Goal: Check status: Check status

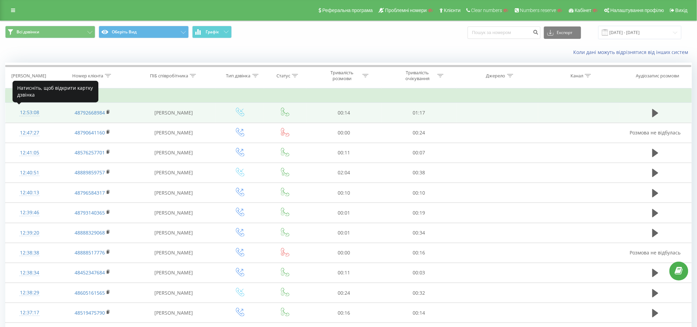
click at [25, 113] on div "12:53:08" at bounding box center [29, 112] width 34 height 13
